Goal: Task Accomplishment & Management: Complete application form

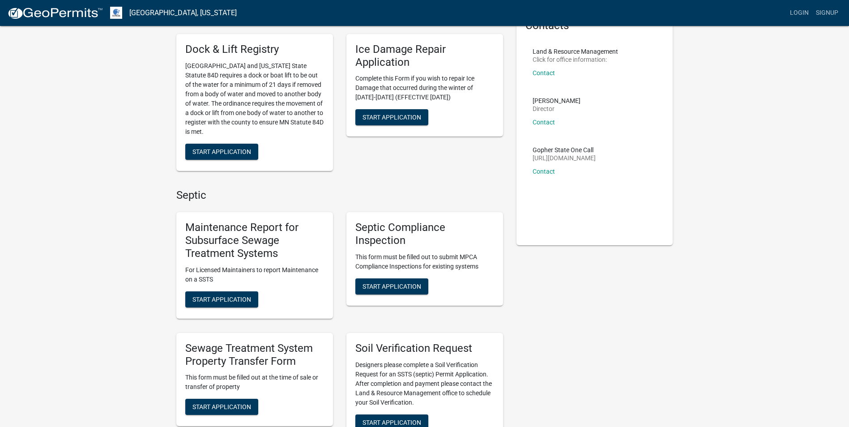
scroll to position [134, 0]
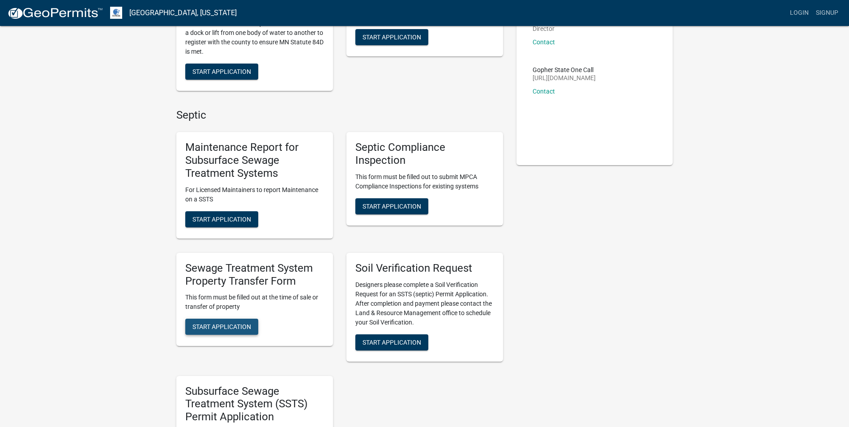
click at [219, 333] on button "Start Application" at bounding box center [221, 327] width 73 height 16
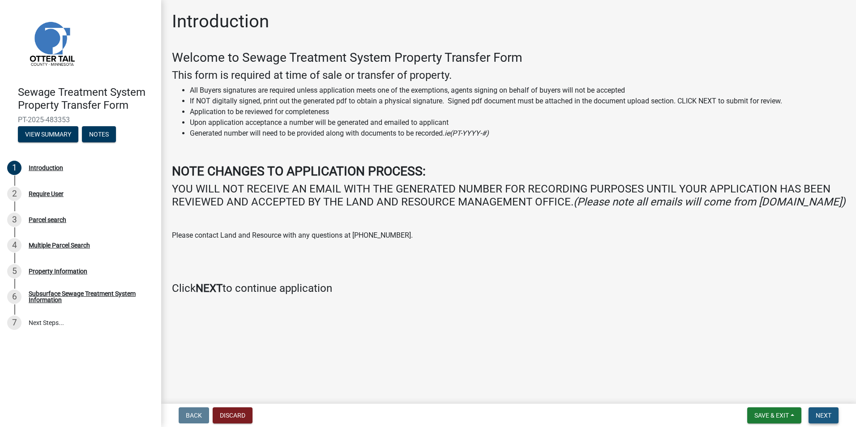
click at [832, 415] on button "Next" at bounding box center [824, 416] width 30 height 16
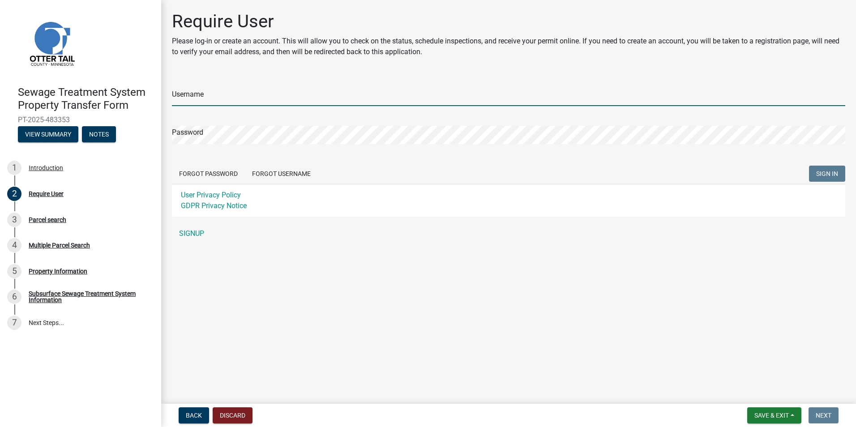
click at [215, 98] on input "Username" at bounding box center [509, 97] width 674 height 18
type input "[PERSON_NAME][EMAIL_ADDRESS][DOMAIN_NAME]"
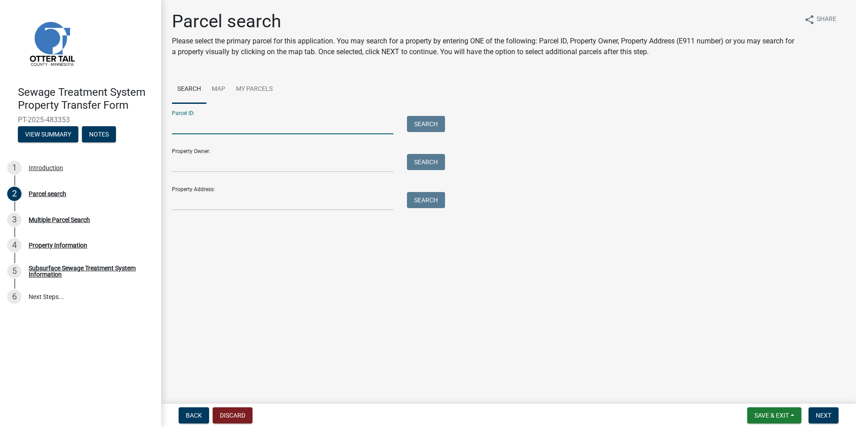
click at [210, 129] on input "Parcel ID:" at bounding box center [283, 125] width 222 height 18
type input "52000030018008"
click at [421, 117] on button "Search" at bounding box center [426, 124] width 38 height 16
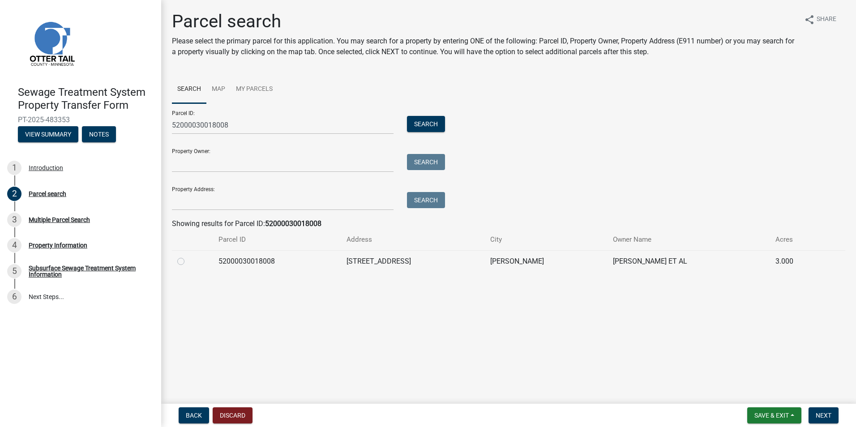
click at [188, 256] on label at bounding box center [188, 256] width 0 height 0
click at [188, 259] on input "radio" at bounding box center [191, 259] width 6 height 6
radio input "true"
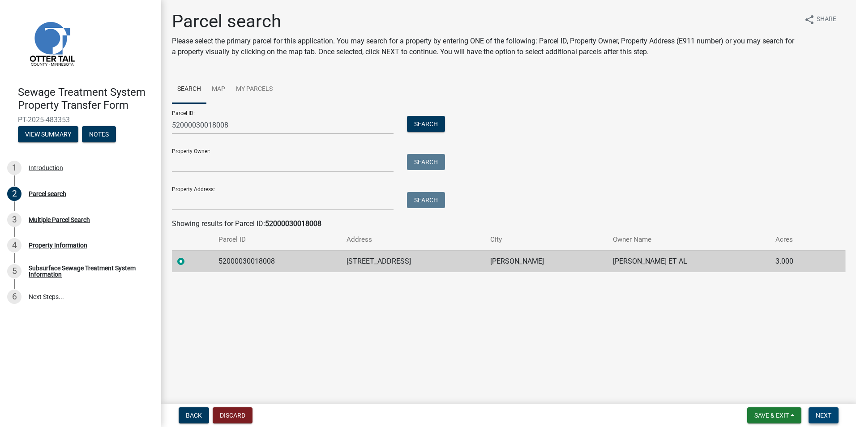
click at [817, 416] on span "Next" at bounding box center [824, 415] width 16 height 7
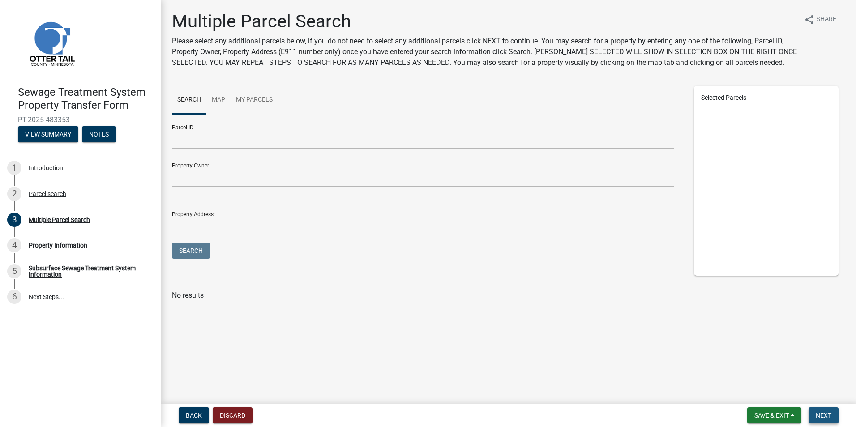
click at [817, 416] on span "Next" at bounding box center [824, 415] width 16 height 7
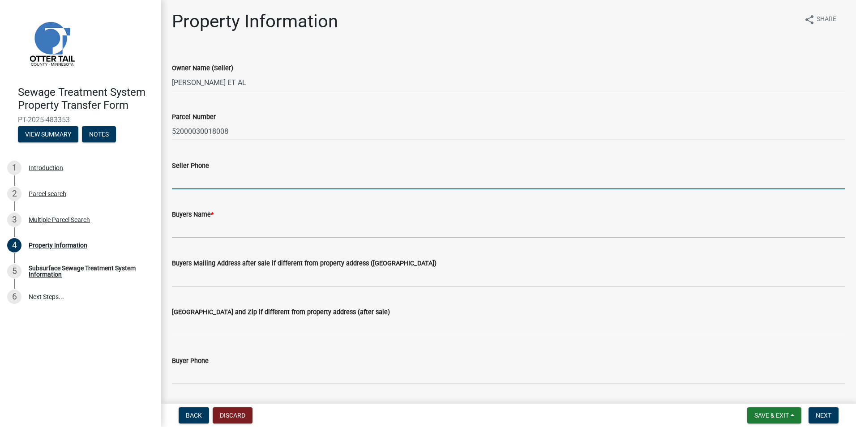
click at [194, 183] on input "Seller Phone" at bounding box center [509, 180] width 674 height 18
type input "[PHONE_NUMBER]"
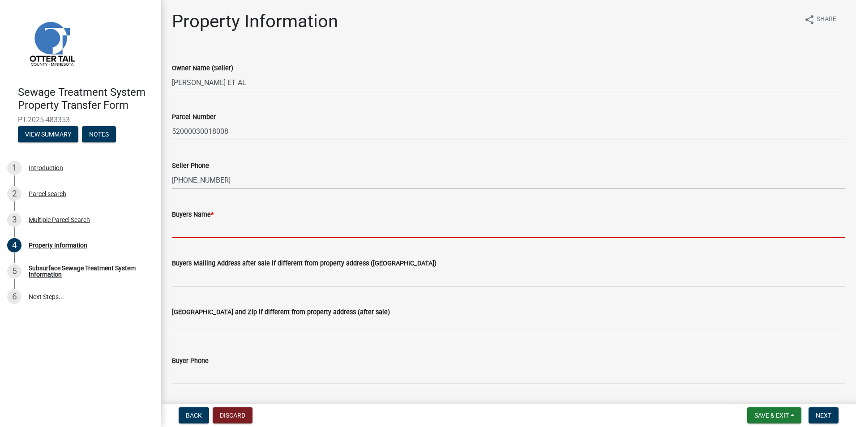
click at [241, 231] on input "Buyers Name *" at bounding box center [509, 229] width 674 height 18
type input "C"
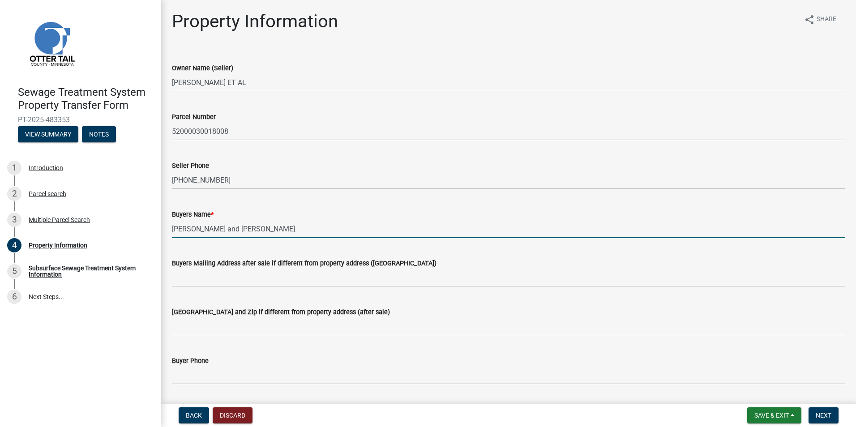
type input "[PERSON_NAME] and [PERSON_NAME]"
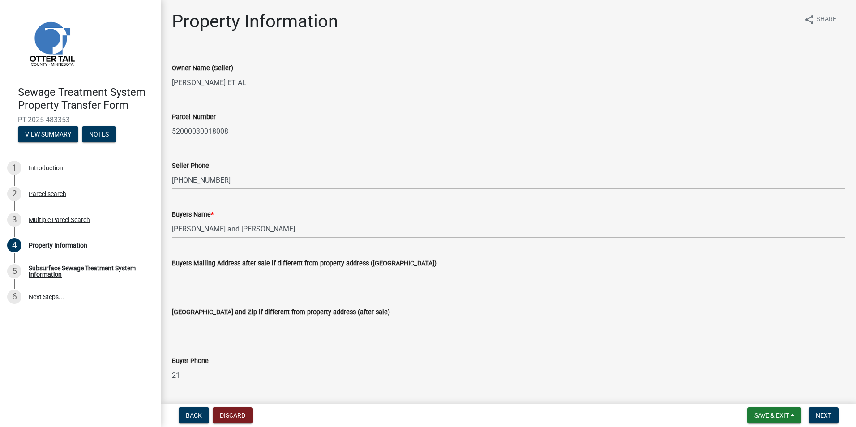
type input "2"
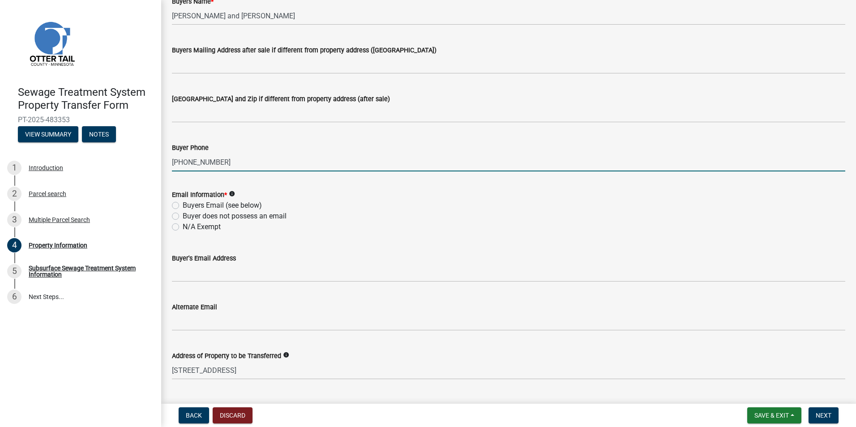
scroll to position [224, 0]
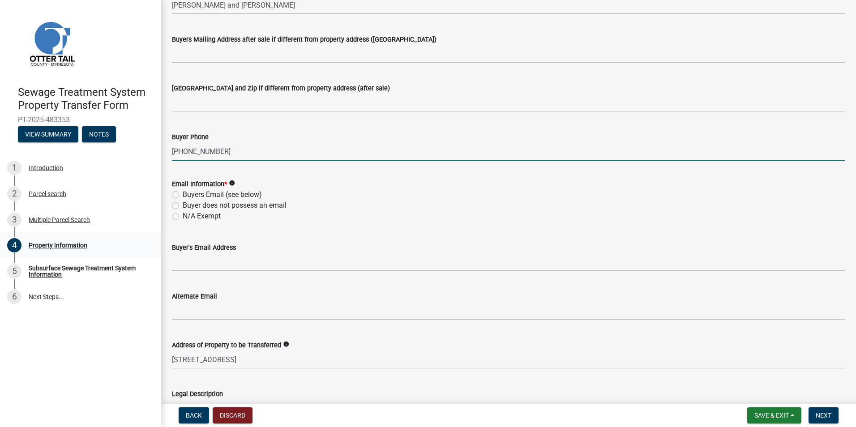
type input "[PHONE_NUMBER]"
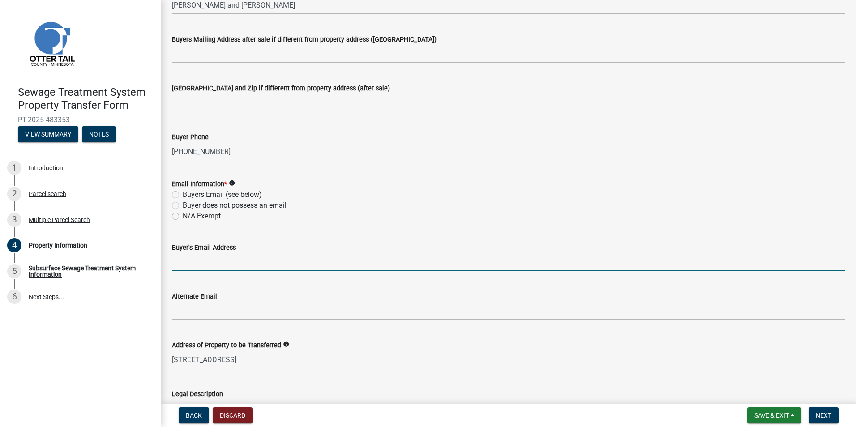
click at [259, 258] on input "Buyer's Email Address" at bounding box center [509, 262] width 674 height 18
paste input "[PERSON_NAME][EMAIL_ADDRESS][DOMAIN_NAME]"
type input "[PERSON_NAME][EMAIL_ADDRESS][DOMAIN_NAME]"
click at [183, 197] on label "Buyers Email (see below)" at bounding box center [222, 194] width 79 height 11
click at [183, 195] on input "Buyers Email (see below)" at bounding box center [186, 192] width 6 height 6
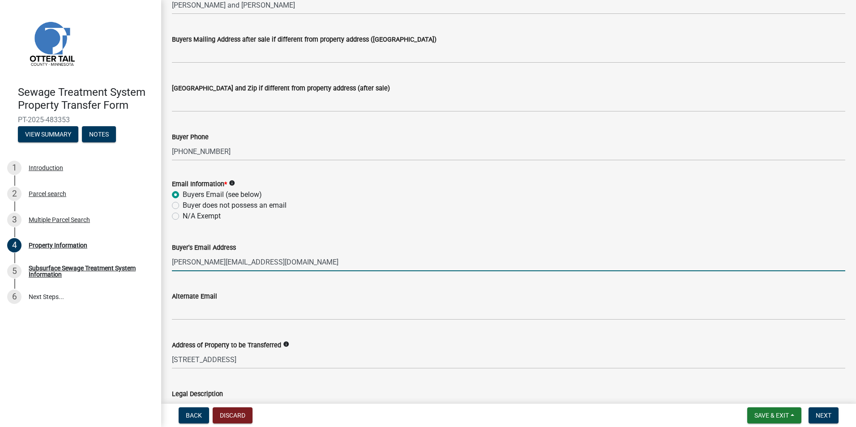
radio input "true"
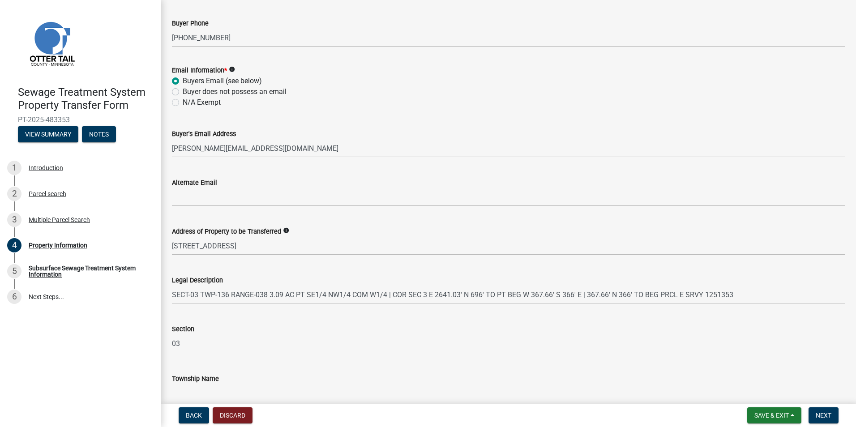
scroll to position [382, 0]
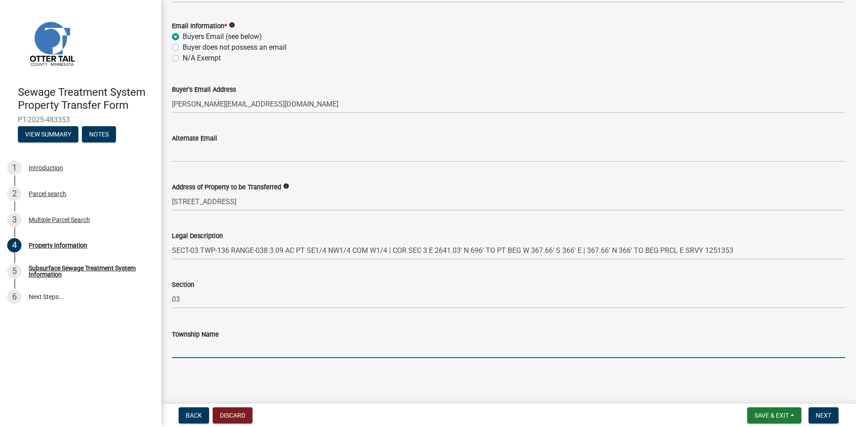
click at [191, 348] on input "Township Name" at bounding box center [509, 349] width 674 height 18
type input "[GEOGRAPHIC_DATA]"
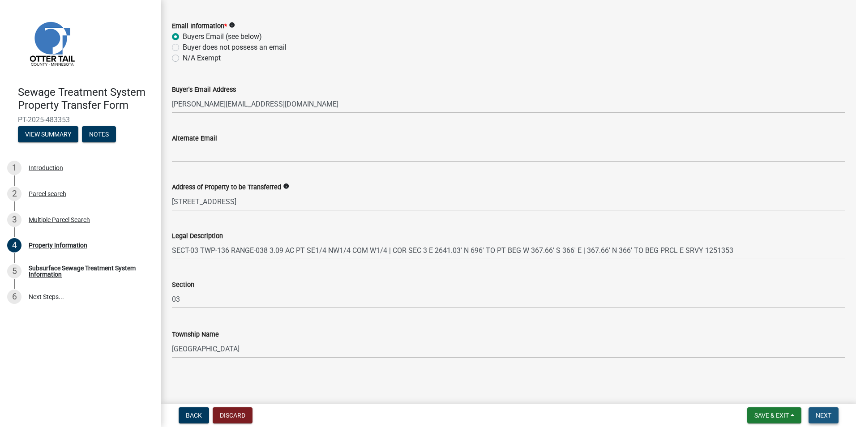
click at [833, 417] on button "Next" at bounding box center [824, 416] width 30 height 16
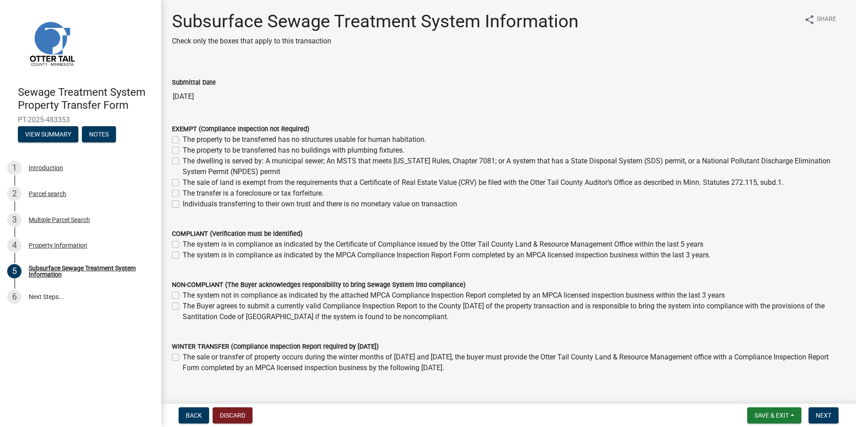
click at [183, 256] on label "The system is in compliance as indicated by the MPCA Compliance Inspection Repo…" at bounding box center [447, 255] width 528 height 11
click at [183, 256] on input "The system is in compliance as indicated by the MPCA Compliance Inspection Repo…" at bounding box center [186, 253] width 6 height 6
checkbox input "true"
checkbox input "false"
checkbox input "true"
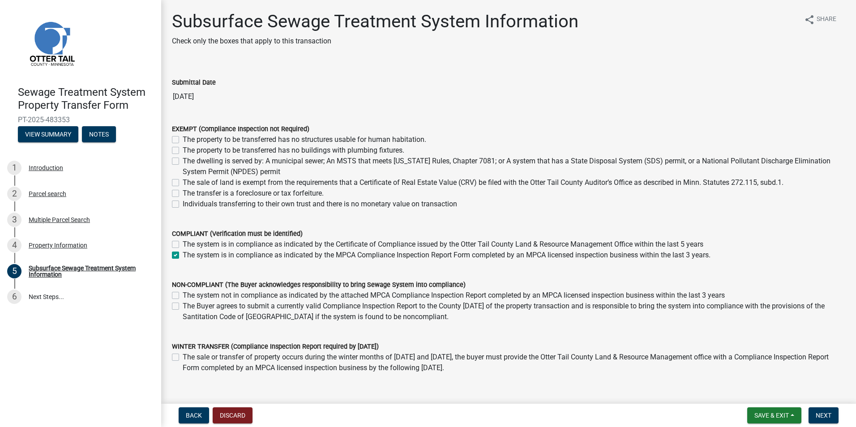
scroll to position [45, 0]
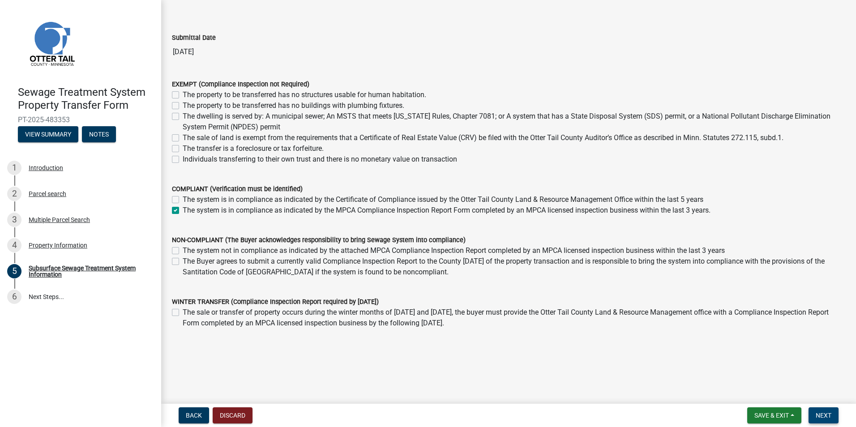
click at [817, 413] on span "Next" at bounding box center [824, 415] width 16 height 7
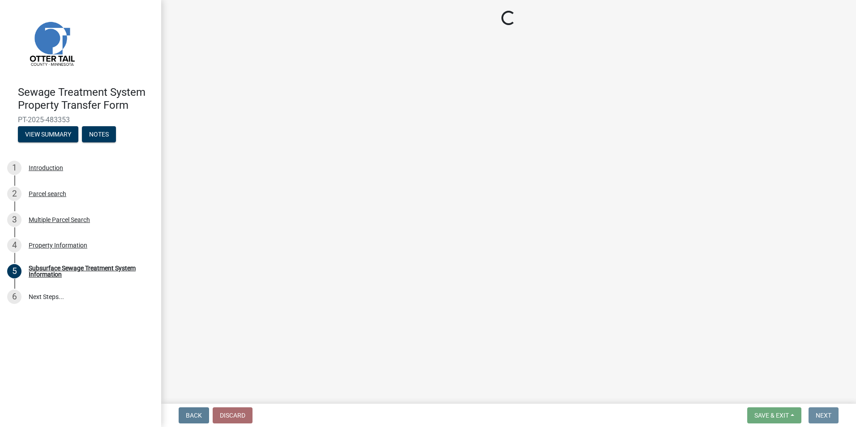
scroll to position [0, 0]
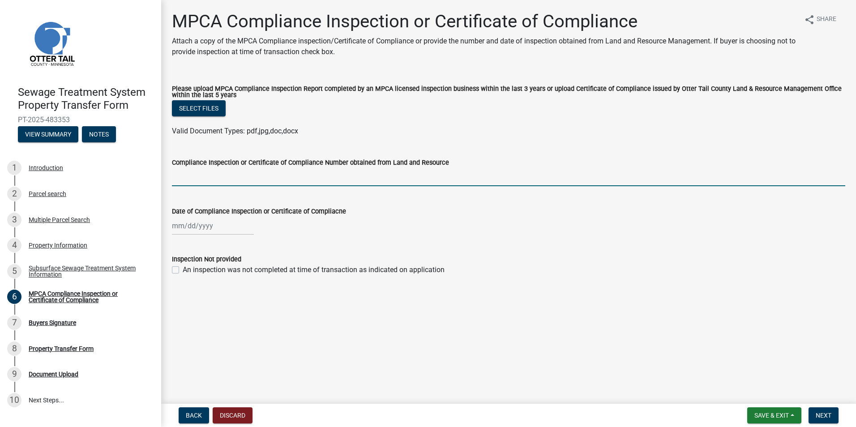
click at [219, 171] on input "Compliance Inspection or Certificate of Compliance Number obtained from Land an…" at bounding box center [509, 177] width 674 height 18
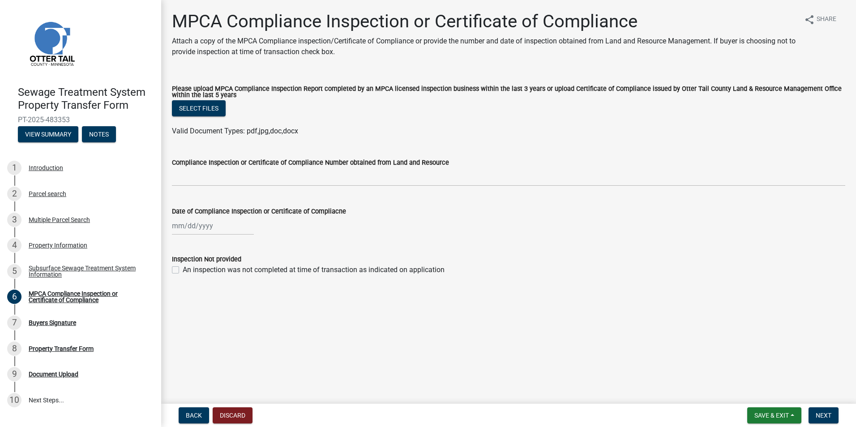
click at [412, 321] on main "MPCA Compliance Inspection or Certificate of Compliance Attach a copy of the MP…" at bounding box center [508, 200] width 695 height 400
click at [199, 420] on button "Back" at bounding box center [194, 416] width 30 height 16
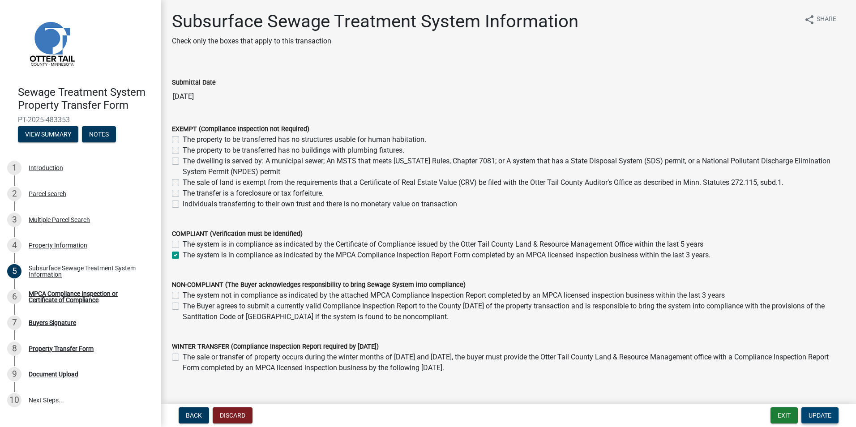
click at [824, 416] on span "Update" at bounding box center [820, 415] width 23 height 7
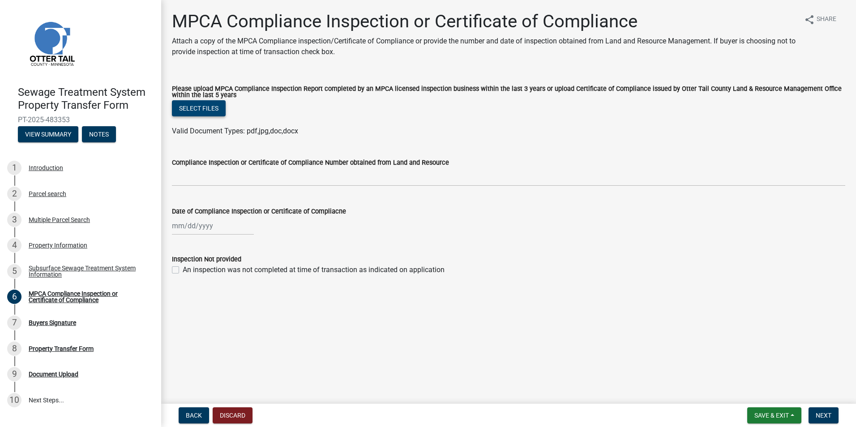
click at [188, 103] on button "Select files" at bounding box center [199, 108] width 54 height 16
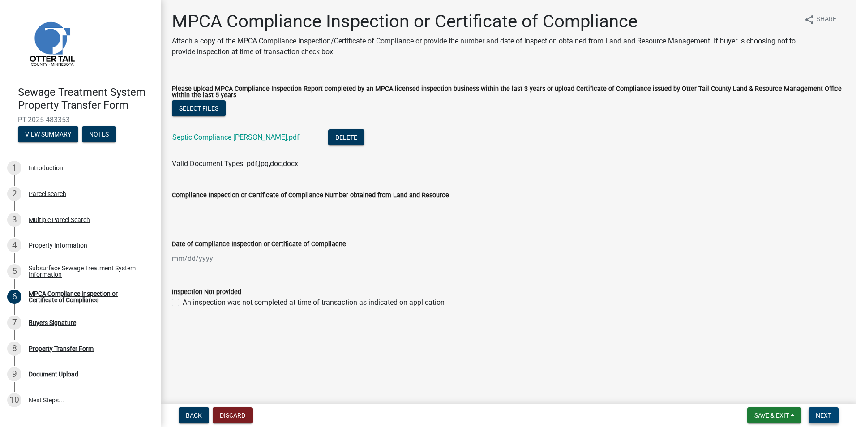
click at [823, 415] on span "Next" at bounding box center [824, 415] width 16 height 7
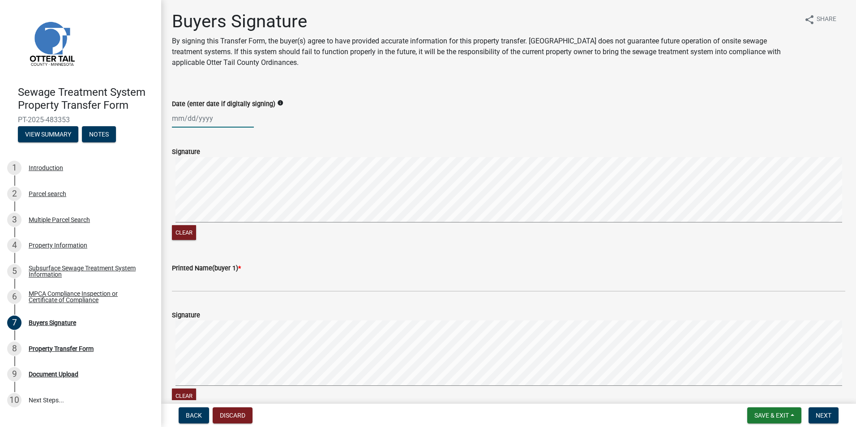
click at [188, 119] on div at bounding box center [213, 118] width 82 height 18
select select "9"
select select "2025"
click at [176, 206] on div "22" at bounding box center [181, 209] width 14 height 14
type input "[DATE]"
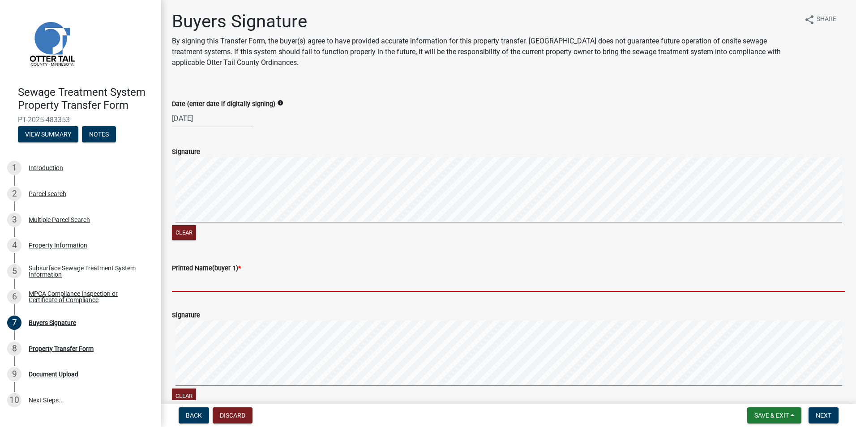
click at [209, 283] on input "Printed Name(buyer 1) *" at bounding box center [509, 283] width 674 height 18
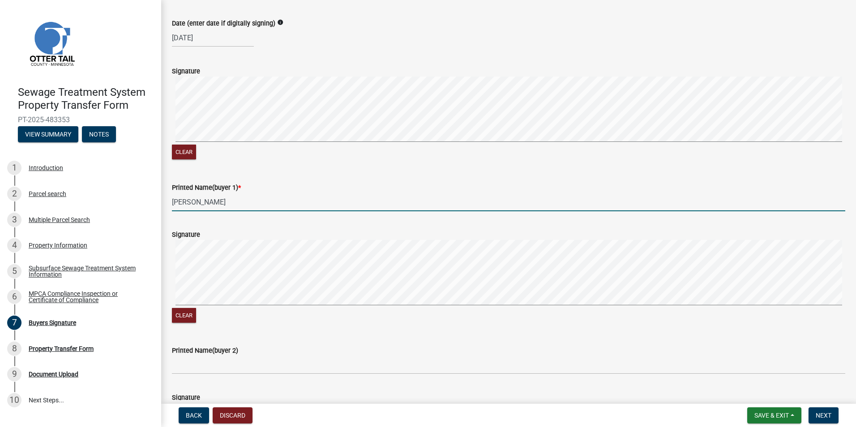
scroll to position [90, 0]
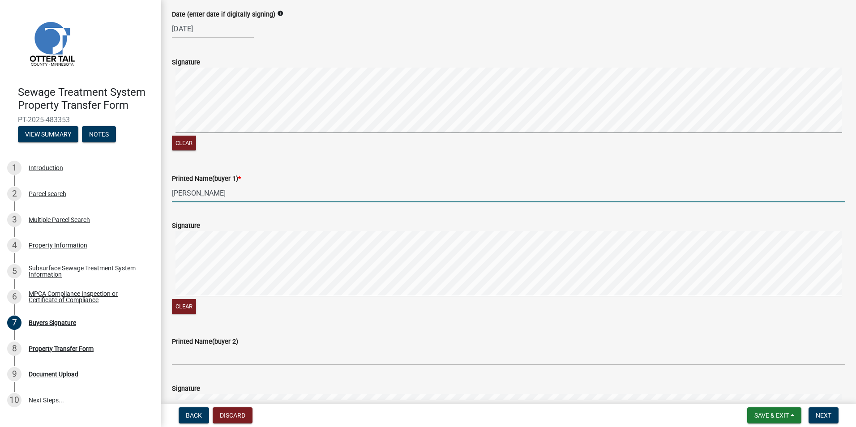
type input "[PERSON_NAME]"
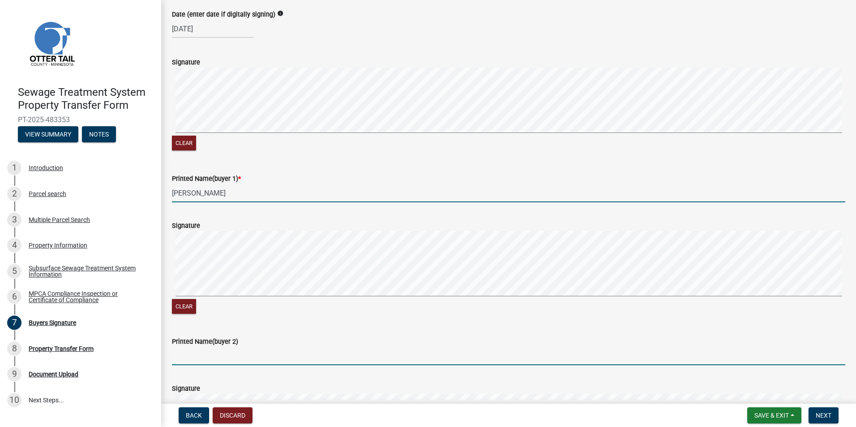
click at [219, 358] on input "Printed Name(buyer 2)" at bounding box center [509, 356] width 674 height 18
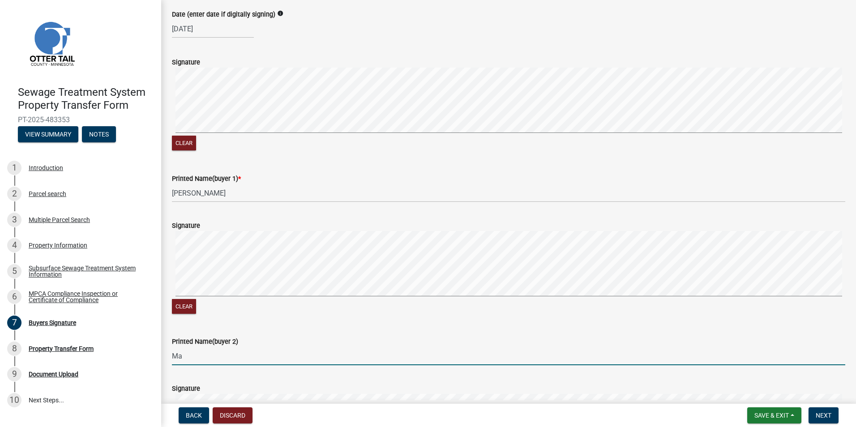
type input "M"
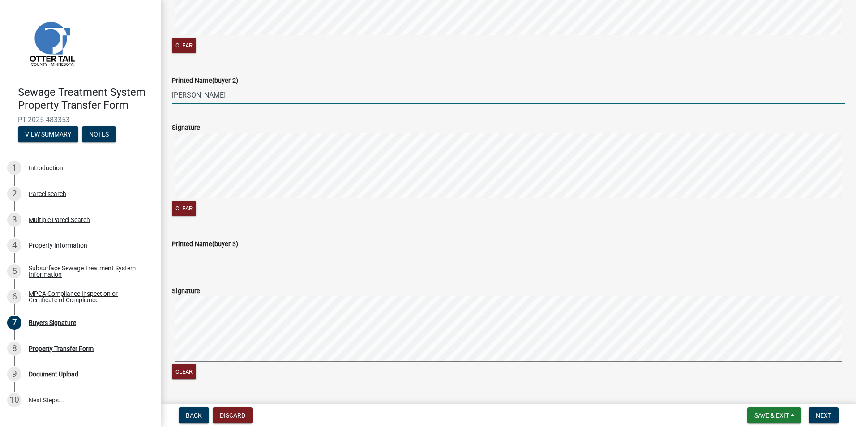
scroll to position [358, 0]
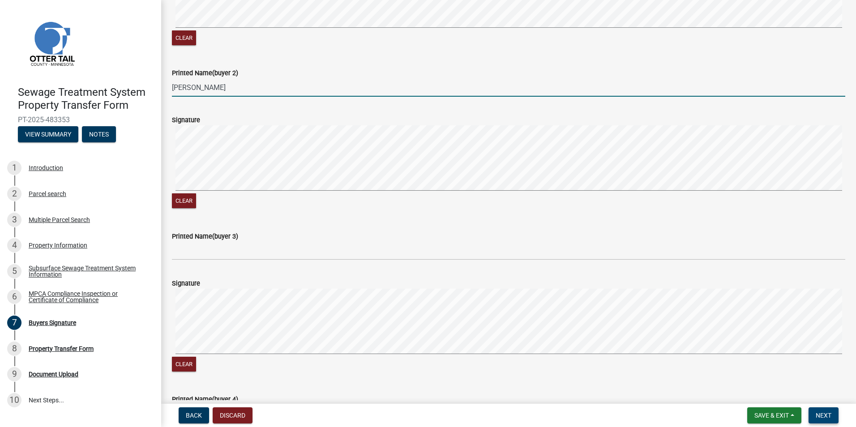
type input "[PERSON_NAME]"
click at [829, 412] on span "Next" at bounding box center [824, 415] width 16 height 7
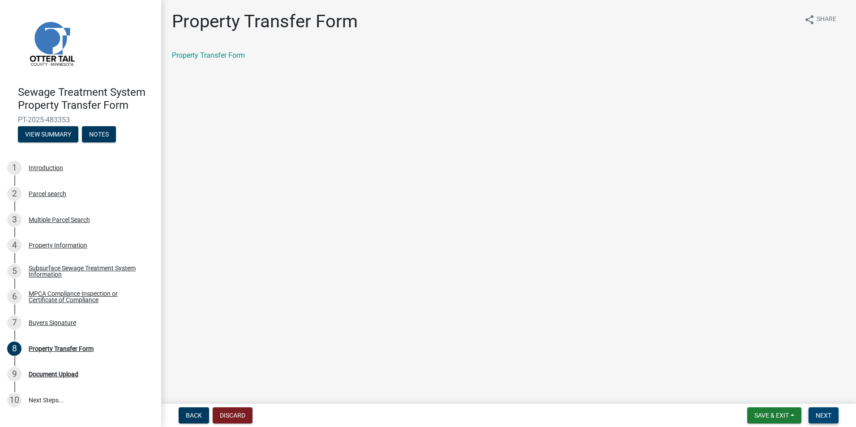
click at [829, 412] on span "Next" at bounding box center [824, 415] width 16 height 7
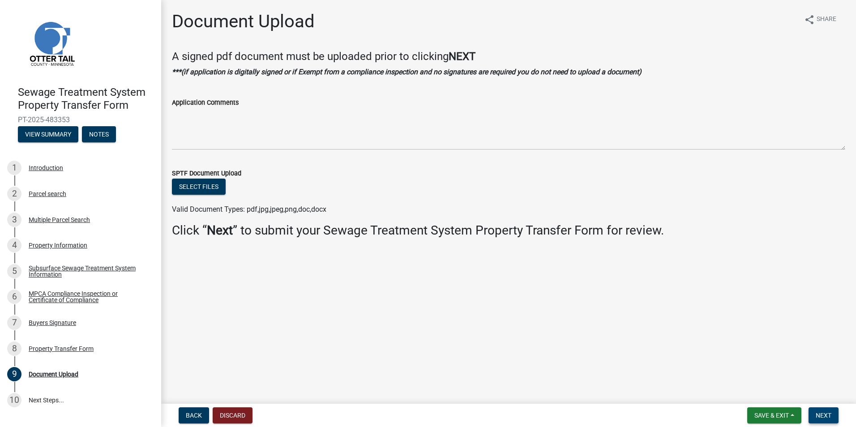
click at [829, 412] on span "Next" at bounding box center [824, 415] width 16 height 7
